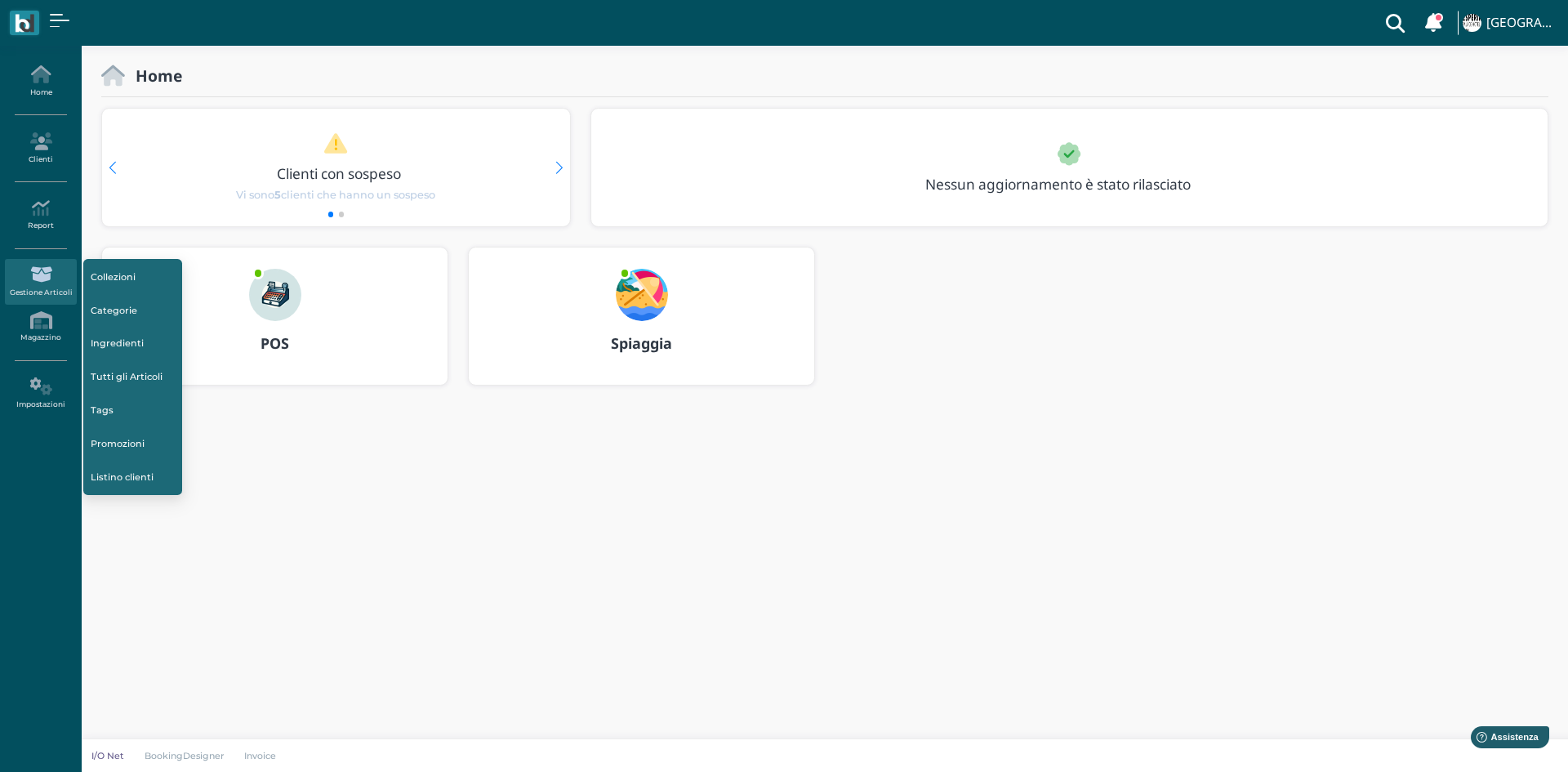
click at [267, 342] on b "POS" at bounding box center [274, 342] width 28 height 20
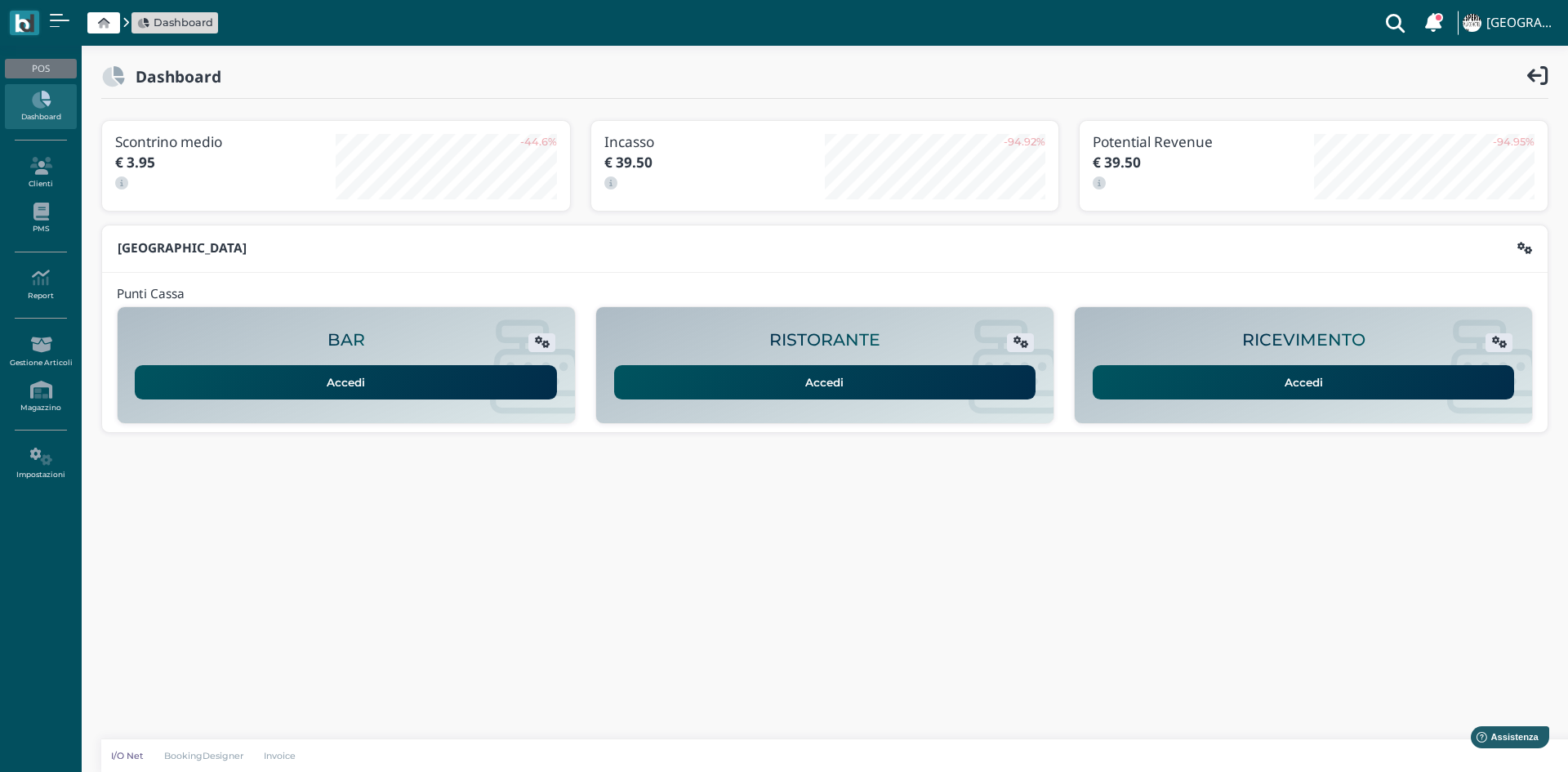
drag, startPoint x: 1273, startPoint y: 364, endPoint x: 1258, endPoint y: 343, distance: 25.8
click at [1272, 363] on div "Accedi" at bounding box center [1303, 377] width 427 height 45
click at [1267, 365] on link "Accedi" at bounding box center [1304, 383] width 422 height 34
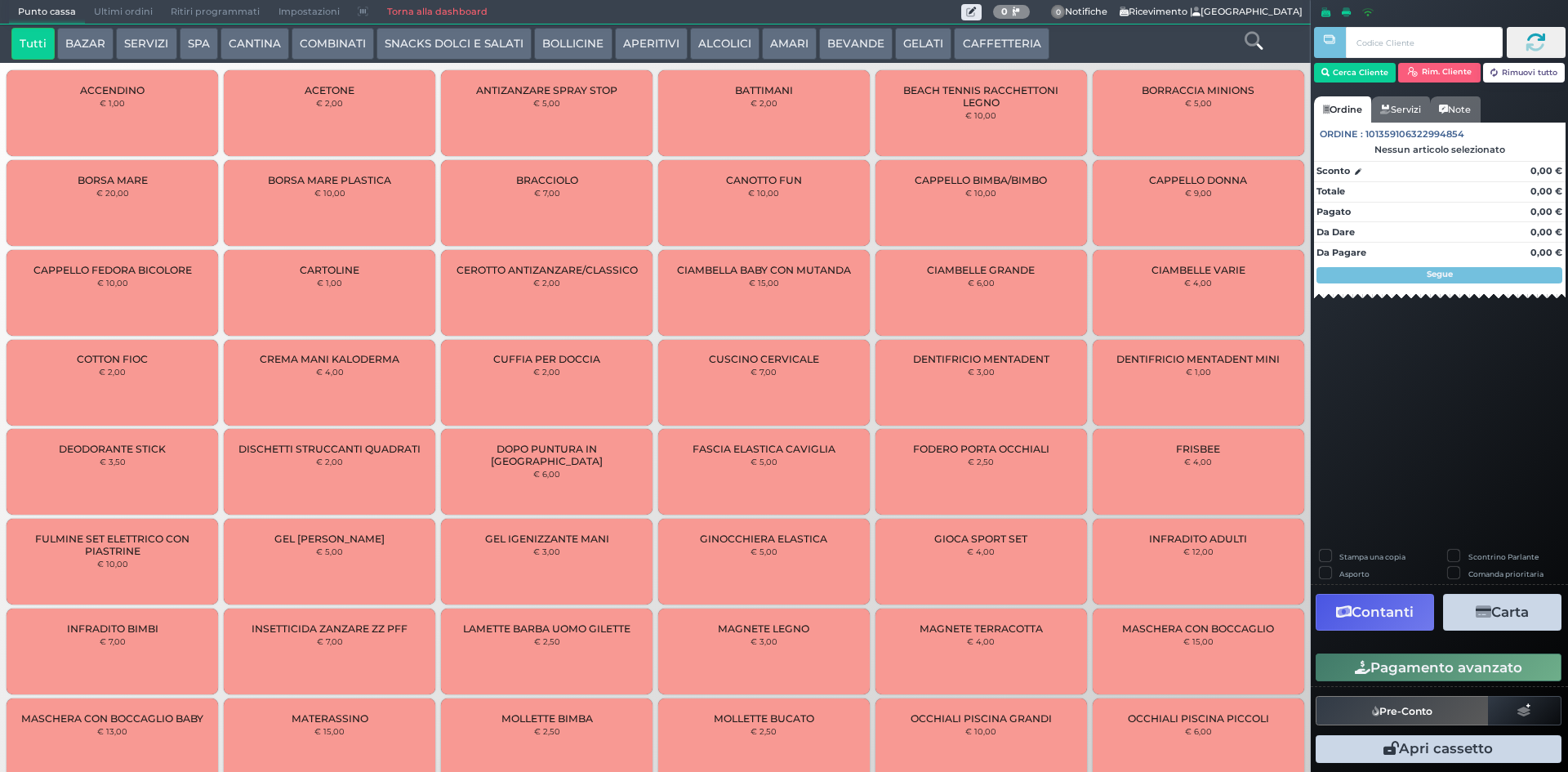
click at [970, 45] on button "CAFFETTERIA" at bounding box center [1001, 44] width 94 height 33
